Goal: Task Accomplishment & Management: Manage account settings

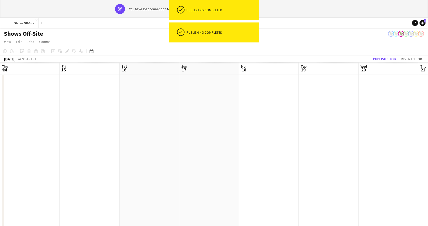
scroll to position [0, 106]
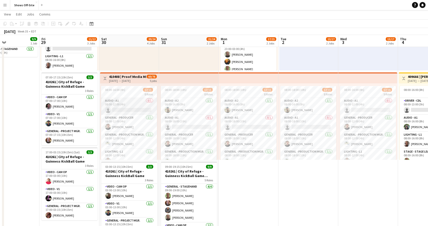
click at [136, 106] on app-card-role "Audio - A1 0/1 08:00-12:00 (4h) single-neutral-actions" at bounding box center [129, 106] width 56 height 17
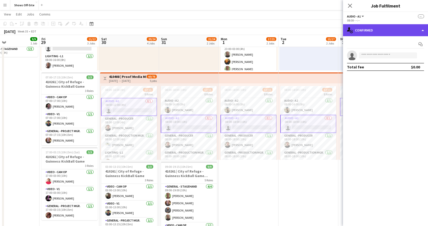
click at [391, 32] on div "single-neutral-actions-check-2 Confirmed" at bounding box center [385, 30] width 85 height 12
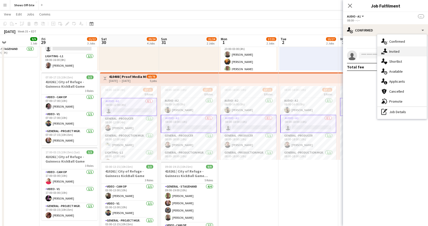
click at [395, 50] on div "single-neutral-actions-share-1 Invited" at bounding box center [403, 52] width 50 height 10
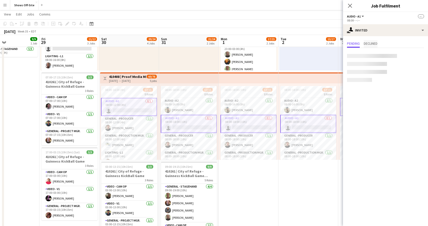
click at [373, 42] on span "Declined" at bounding box center [371, 44] width 14 height 4
click at [358, 45] on span "Pending" at bounding box center [353, 44] width 13 height 4
click at [190, 125] on app-card-role "Audio - A1 0/1 08:00-18:00 (10h) single-neutral-actions" at bounding box center [189, 124] width 56 height 18
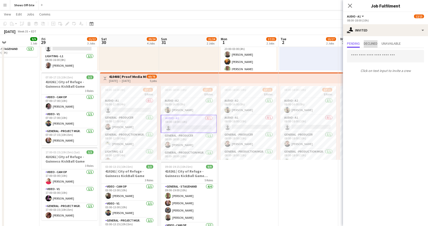
click at [378, 43] on span "Declined" at bounding box center [371, 44] width 14 height 4
click at [352, 44] on span "Pending" at bounding box center [353, 44] width 13 height 4
click at [396, 43] on span "Unavailable" at bounding box center [391, 44] width 19 height 4
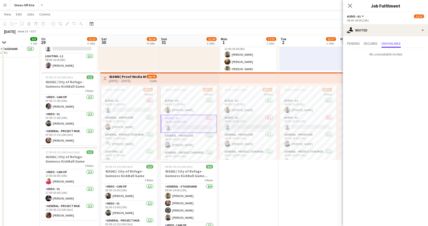
click at [248, 122] on app-card-role "Audio - A1 0/1 08:00-18:00 (10h) single-neutral-actions" at bounding box center [249, 123] width 56 height 17
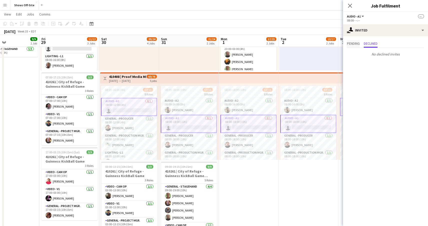
click at [356, 42] on span "Pending" at bounding box center [353, 44] width 13 height 4
click at [350, 5] on icon "Close pop-in" at bounding box center [350, 5] width 5 height 5
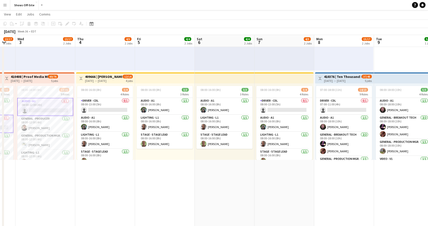
scroll to position [0, 238]
